Goal: Check status: Check status

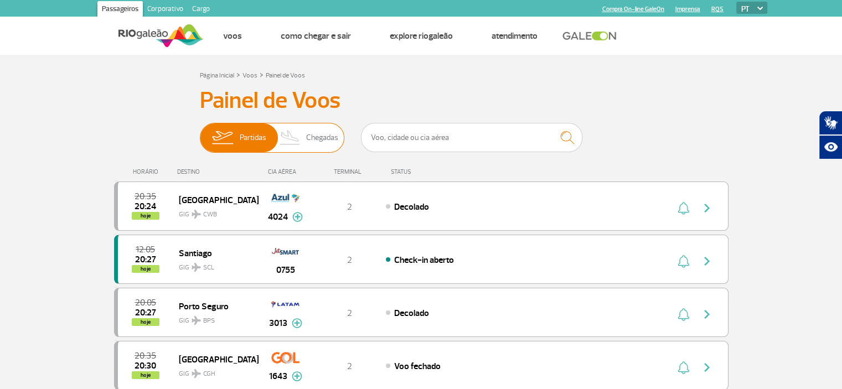
click at [322, 138] on span "Chegadas" at bounding box center [322, 137] width 32 height 29
click at [200, 132] on input "Partidas Chegadas" at bounding box center [200, 132] width 0 height 0
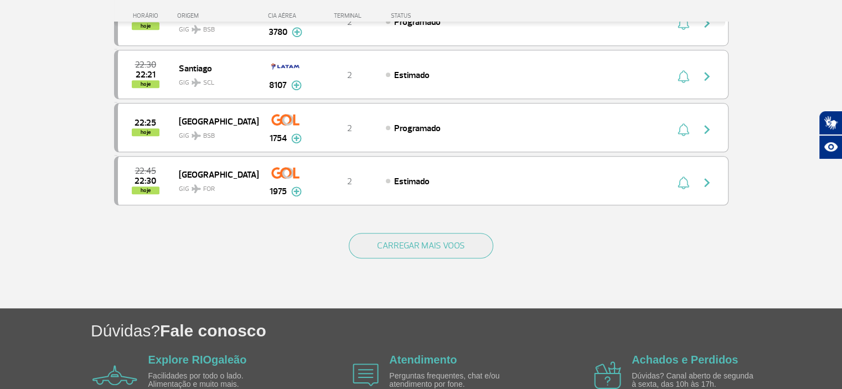
scroll to position [1101, 0]
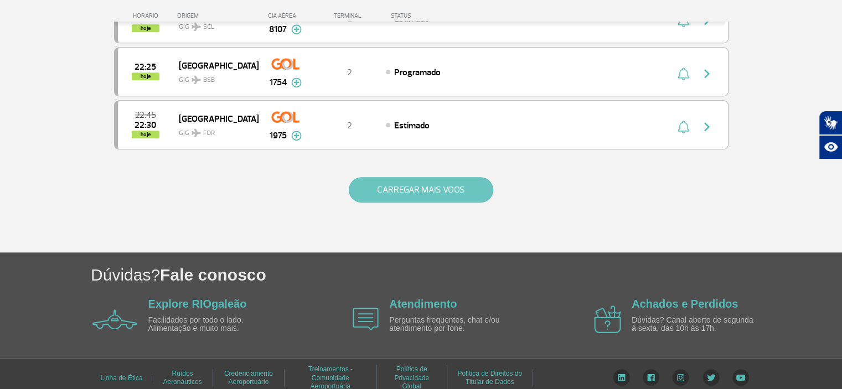
click at [416, 190] on button "CARREGAR MAIS VOOS" at bounding box center [421, 189] width 144 height 25
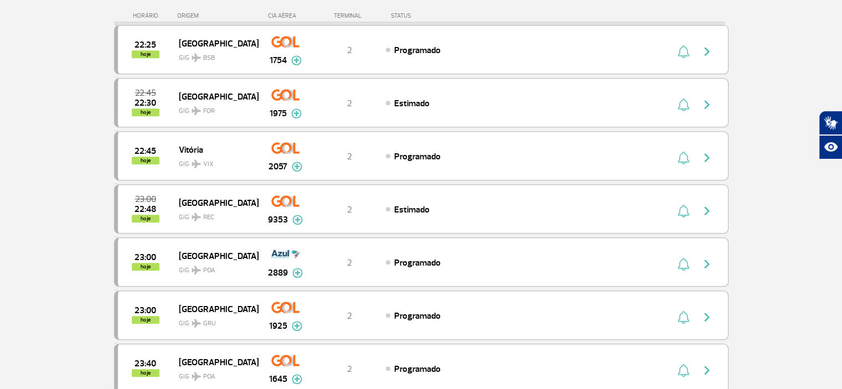
scroll to position [2155, 0]
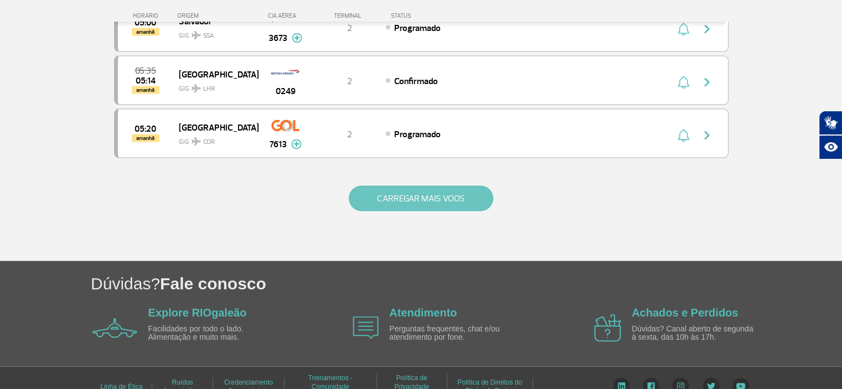
click at [420, 186] on button "CARREGAR MAIS VOOS" at bounding box center [421, 198] width 144 height 25
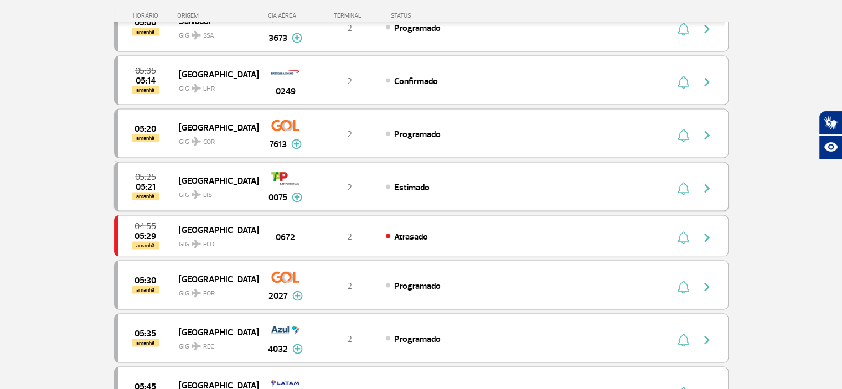
click at [420, 180] on div "05:25 05:21 amanhã Lisboa GIG LIS 0075 2 Estimado Parcerias: Emirates Airlines …" at bounding box center [421, 186] width 614 height 49
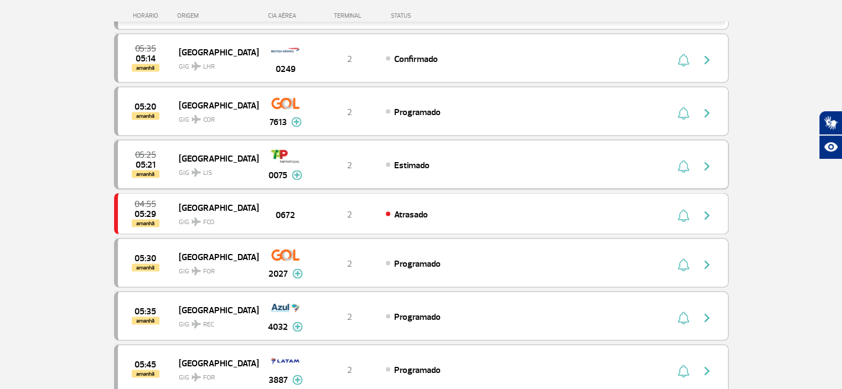
scroll to position [3202, 0]
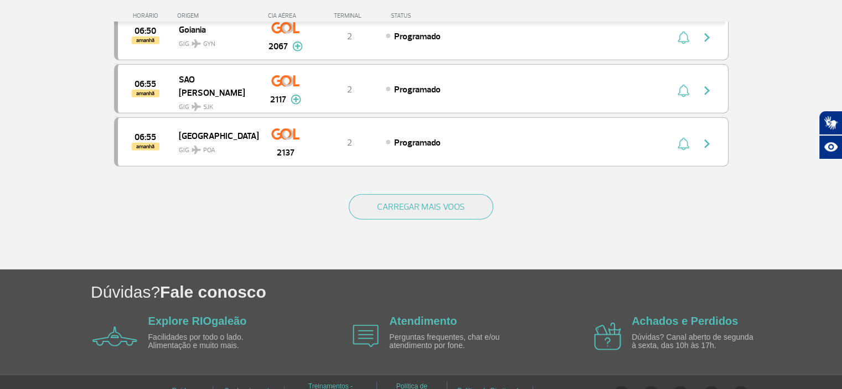
click at [420, 194] on button "CARREGAR MAIS VOOS" at bounding box center [421, 206] width 144 height 25
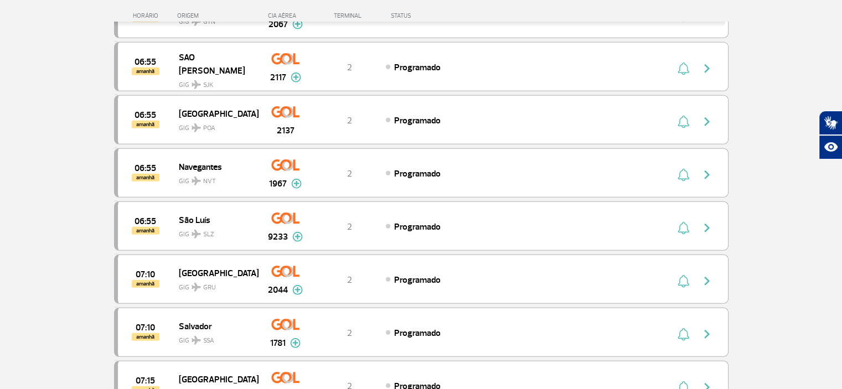
scroll to position [4256, 0]
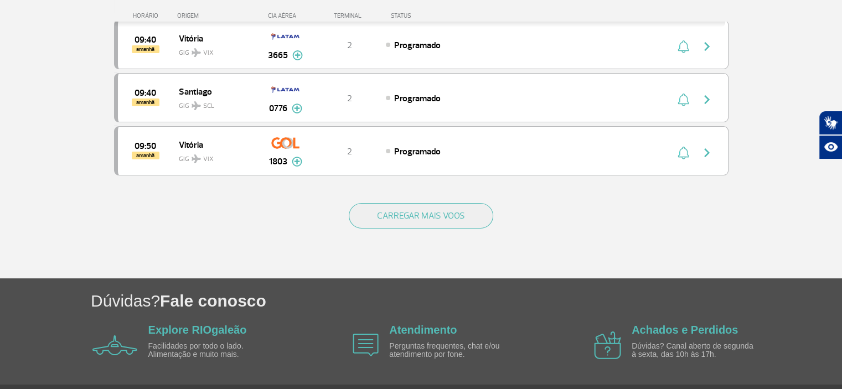
click at [420, 203] on button "CARREGAR MAIS VOOS" at bounding box center [421, 215] width 144 height 25
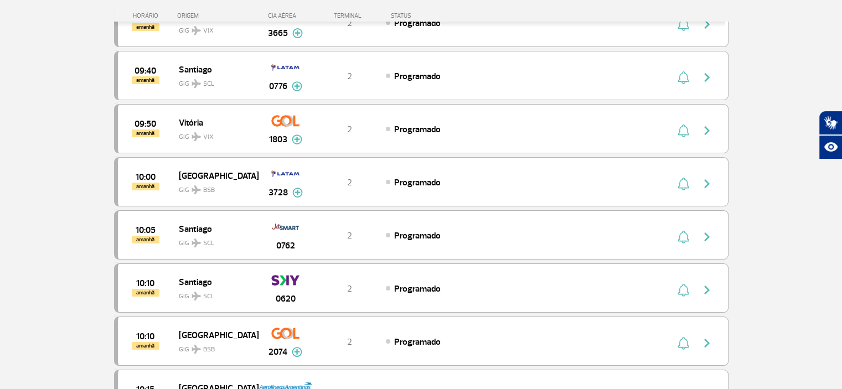
scroll to position [5310, 0]
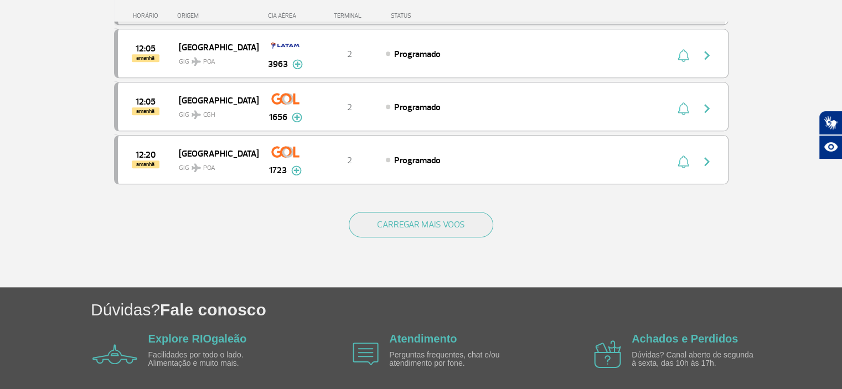
click at [420, 212] on button "CARREGAR MAIS VOOS" at bounding box center [421, 224] width 144 height 25
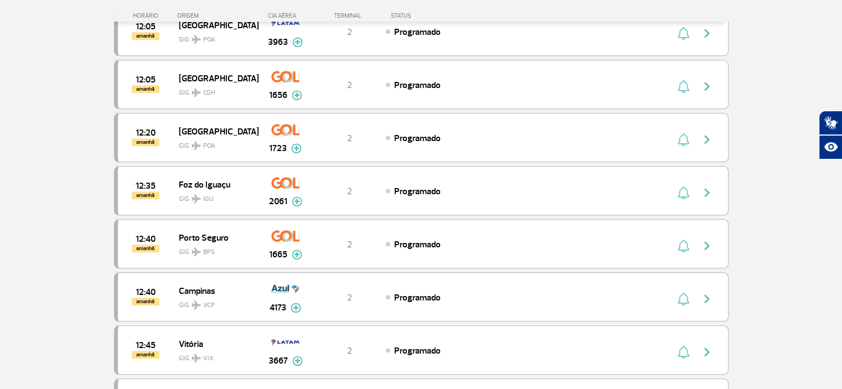
scroll to position [6364, 0]
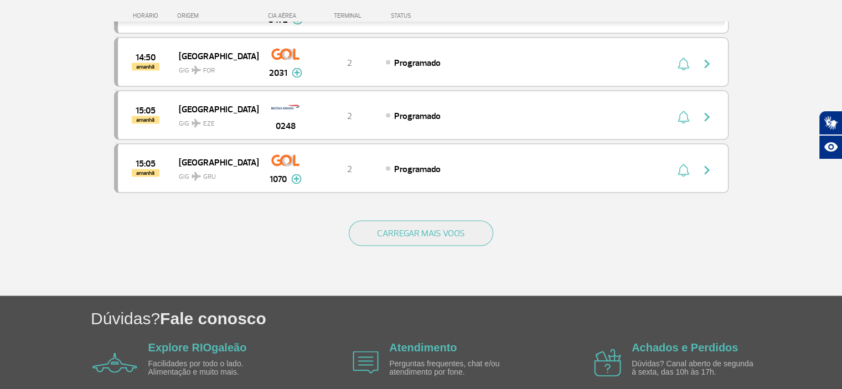
click at [420, 221] on button "CARREGAR MAIS VOOS" at bounding box center [421, 233] width 144 height 25
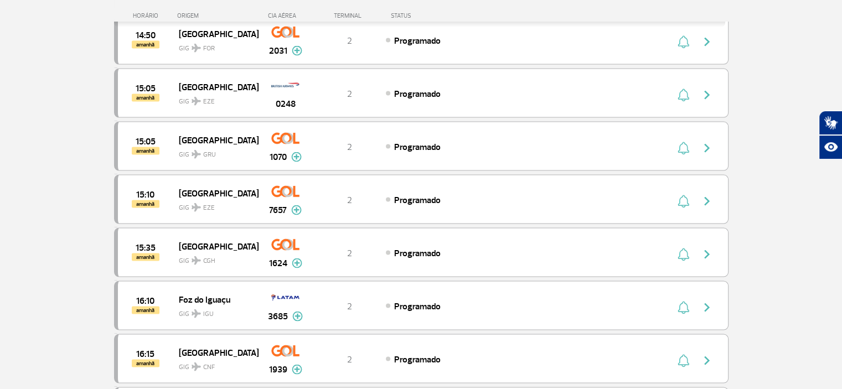
scroll to position [7418, 0]
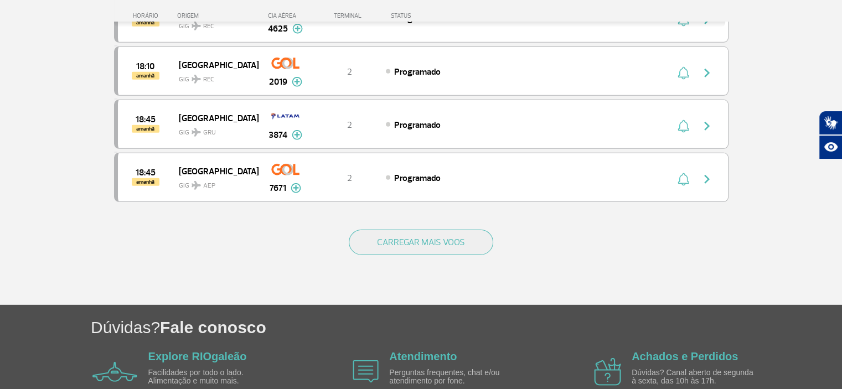
click at [420, 230] on button "CARREGAR MAIS VOOS" at bounding box center [421, 242] width 144 height 25
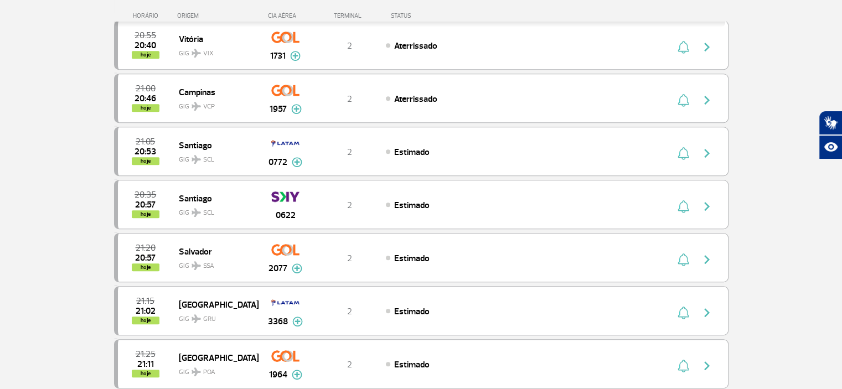
scroll to position [500, 0]
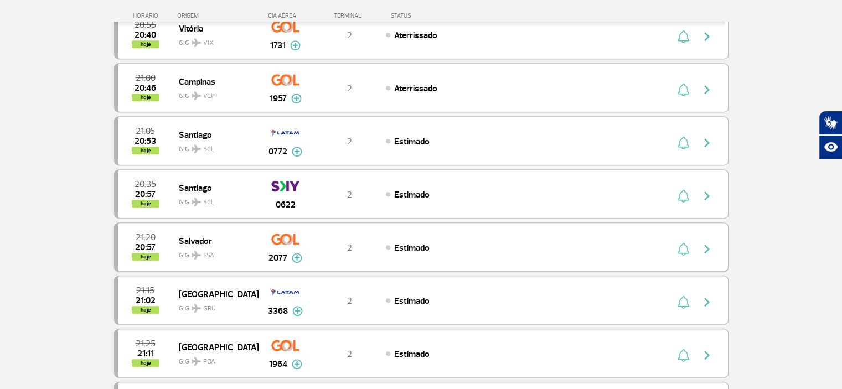
click at [710, 246] on img "button" at bounding box center [706, 248] width 13 height 13
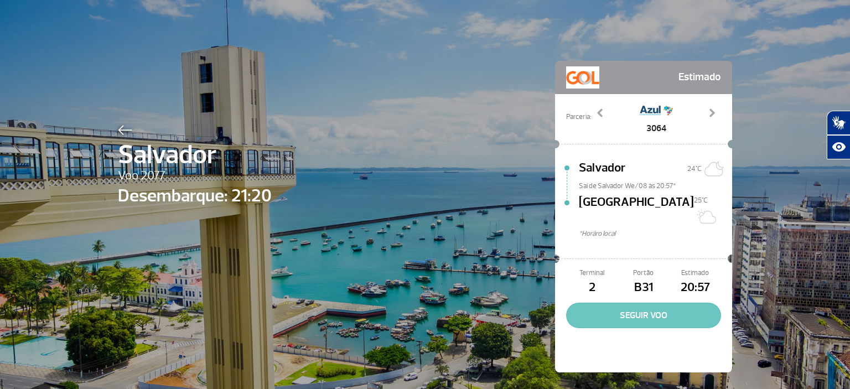
click at [637, 304] on button "SEGUIR VOO" at bounding box center [643, 315] width 155 height 25
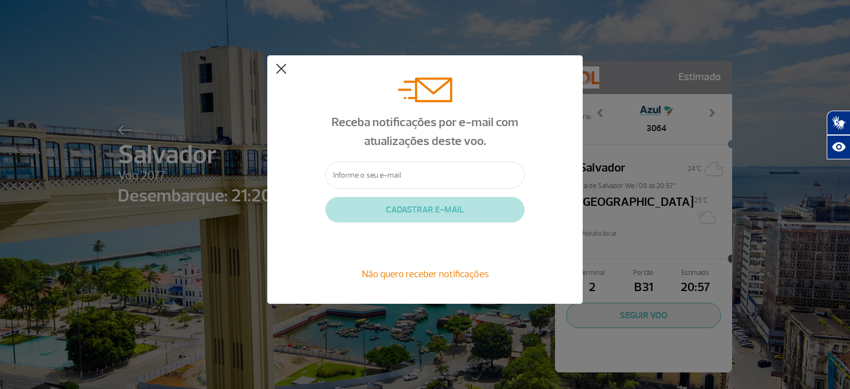
click at [281, 69] on button at bounding box center [281, 69] width 11 height 11
